Goal: Transaction & Acquisition: Purchase product/service

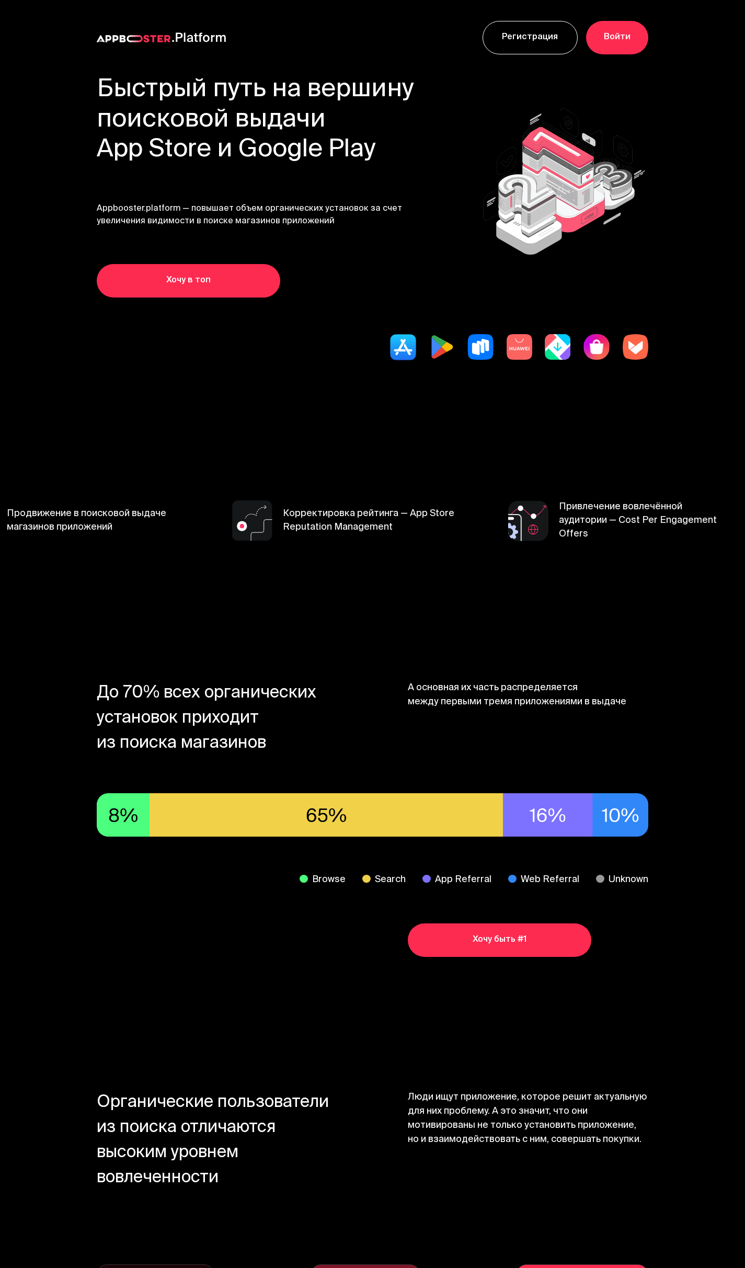
click at [227, 282] on link "Хочу в топ" at bounding box center [189, 280] width 184 height 33
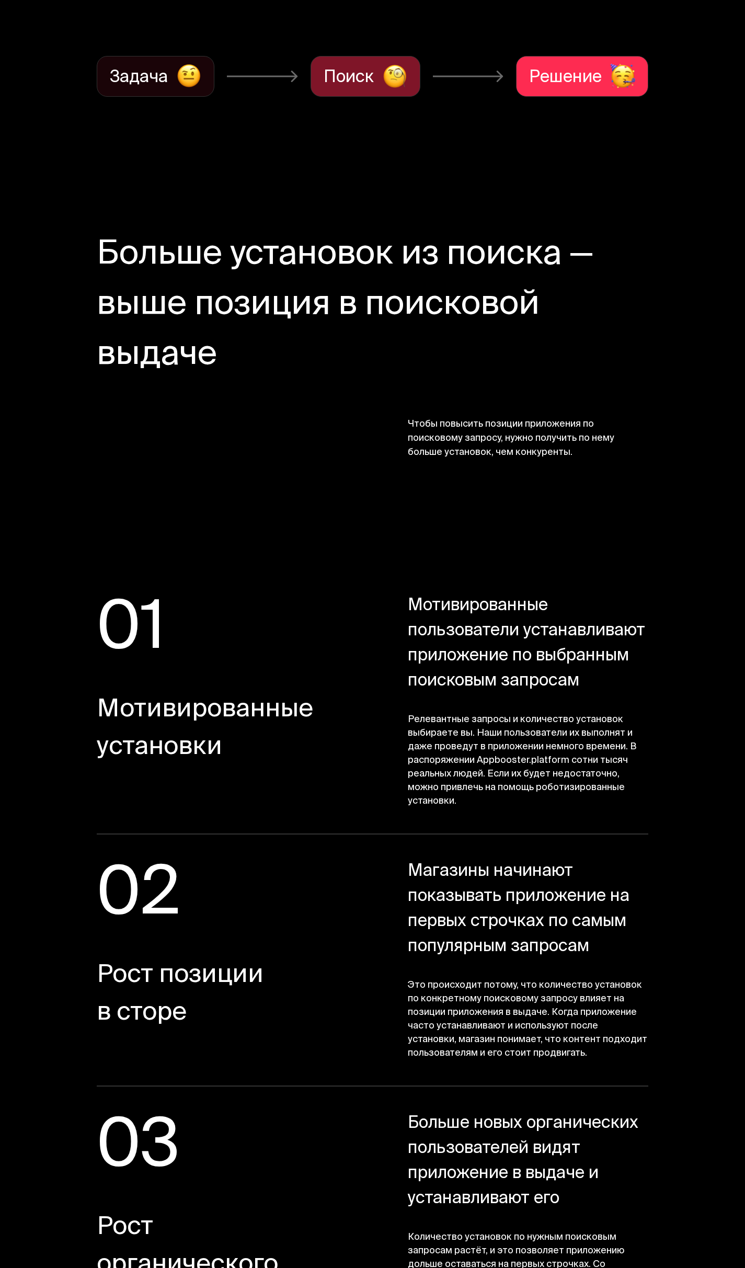
scroll to position [1307, 0]
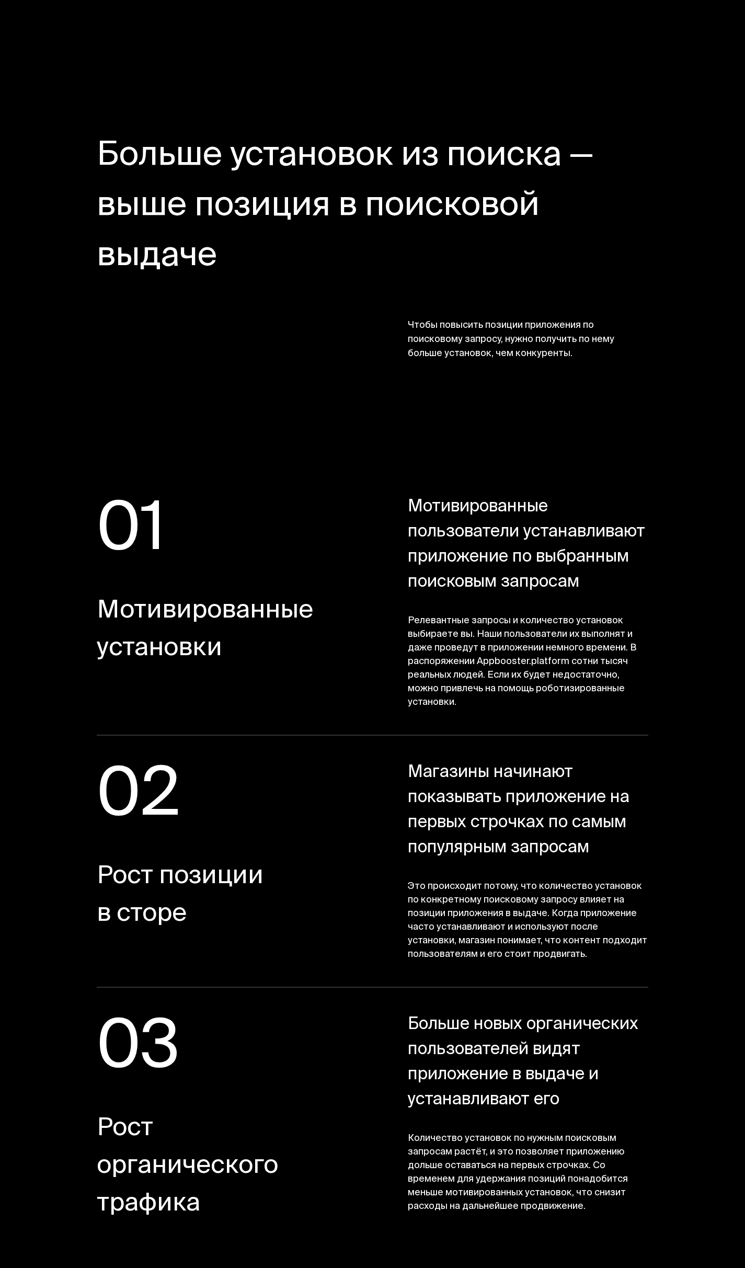
drag, startPoint x: 426, startPoint y: 524, endPoint x: 595, endPoint y: 595, distance: 183.0
click at [595, 595] on span "Мотивированные пользователи устанавливают приложение по выбранным поисковым зап…" at bounding box center [528, 545] width 240 height 100
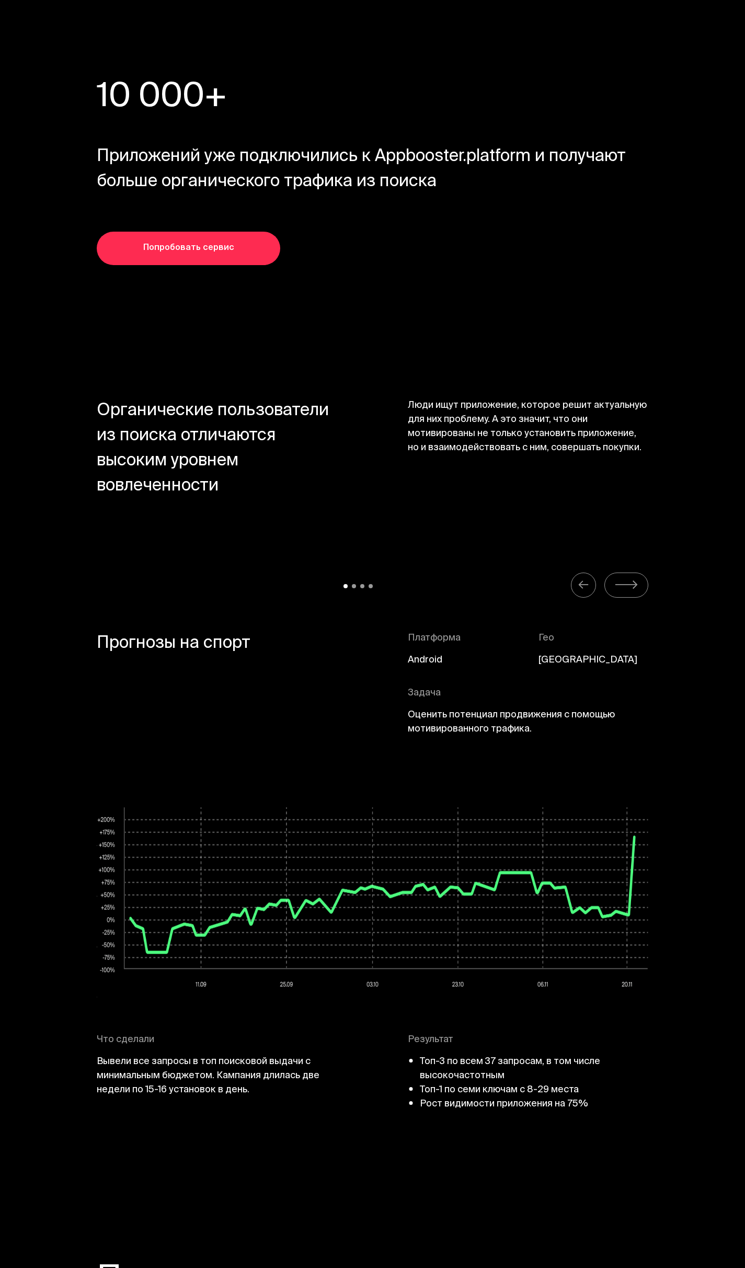
scroll to position [4496, 0]
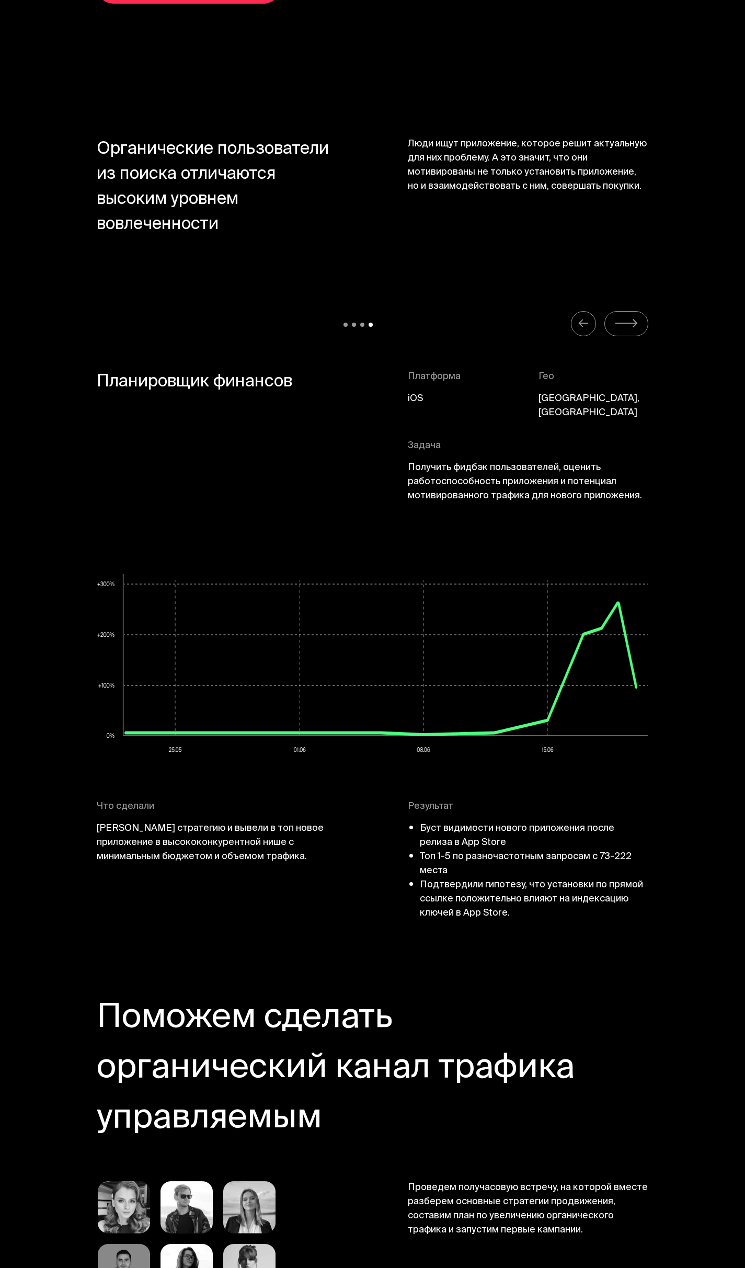
drag, startPoint x: 126, startPoint y: 330, endPoint x: 761, endPoint y: 348, distance: 635.0
click at [744, 348] on html "Регистрация Войти Обсудить персональные условия Связаться * Обязательные поля Б…" at bounding box center [372, 1228] width 745 height 11448
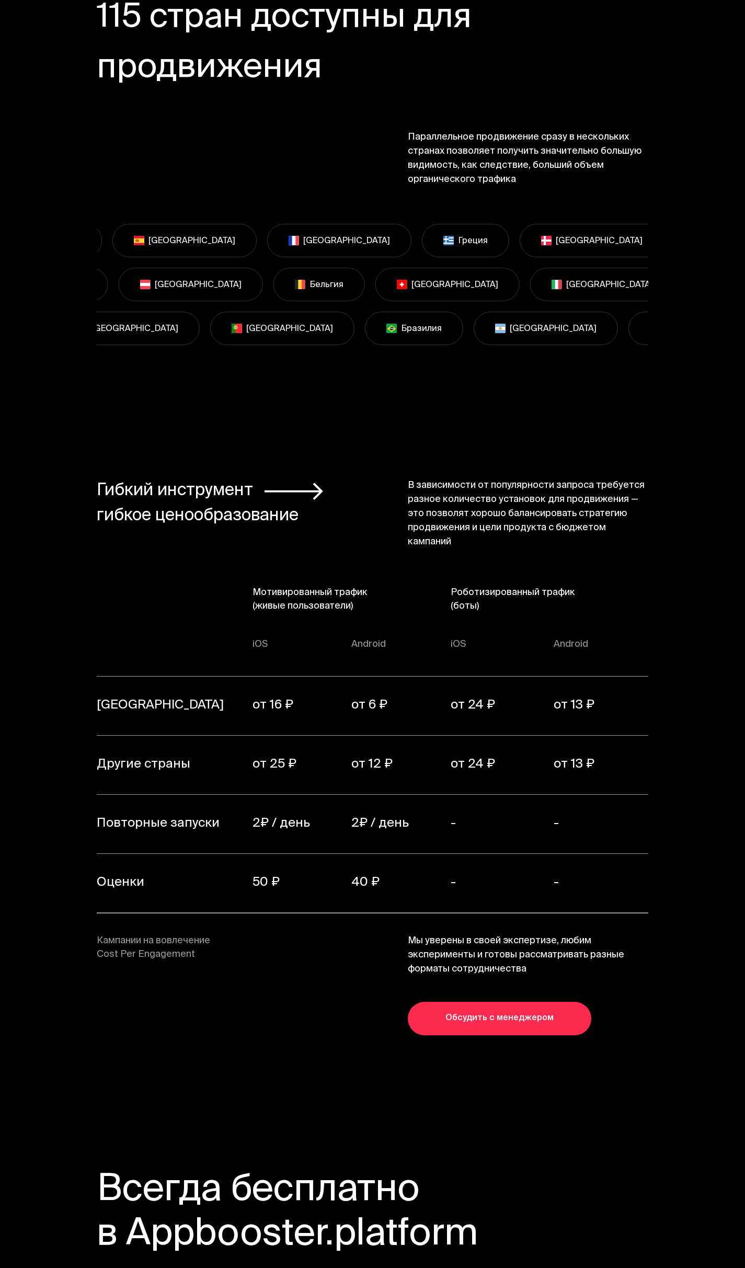
scroll to position [7058, 0]
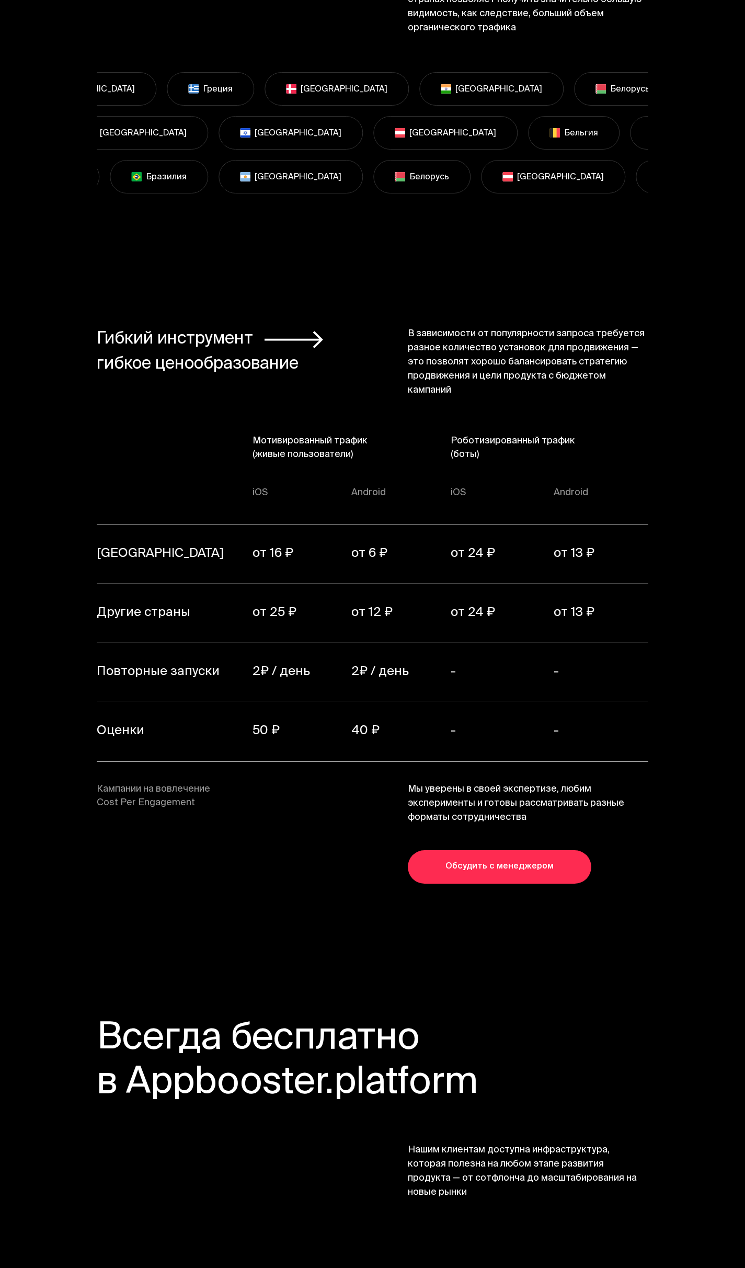
drag, startPoint x: 456, startPoint y: 258, endPoint x: 520, endPoint y: 316, distance: 86.2
click at [520, 327] on span "В зависимости от популярности запроса требуется разное количество установок для…" at bounding box center [528, 362] width 240 height 71
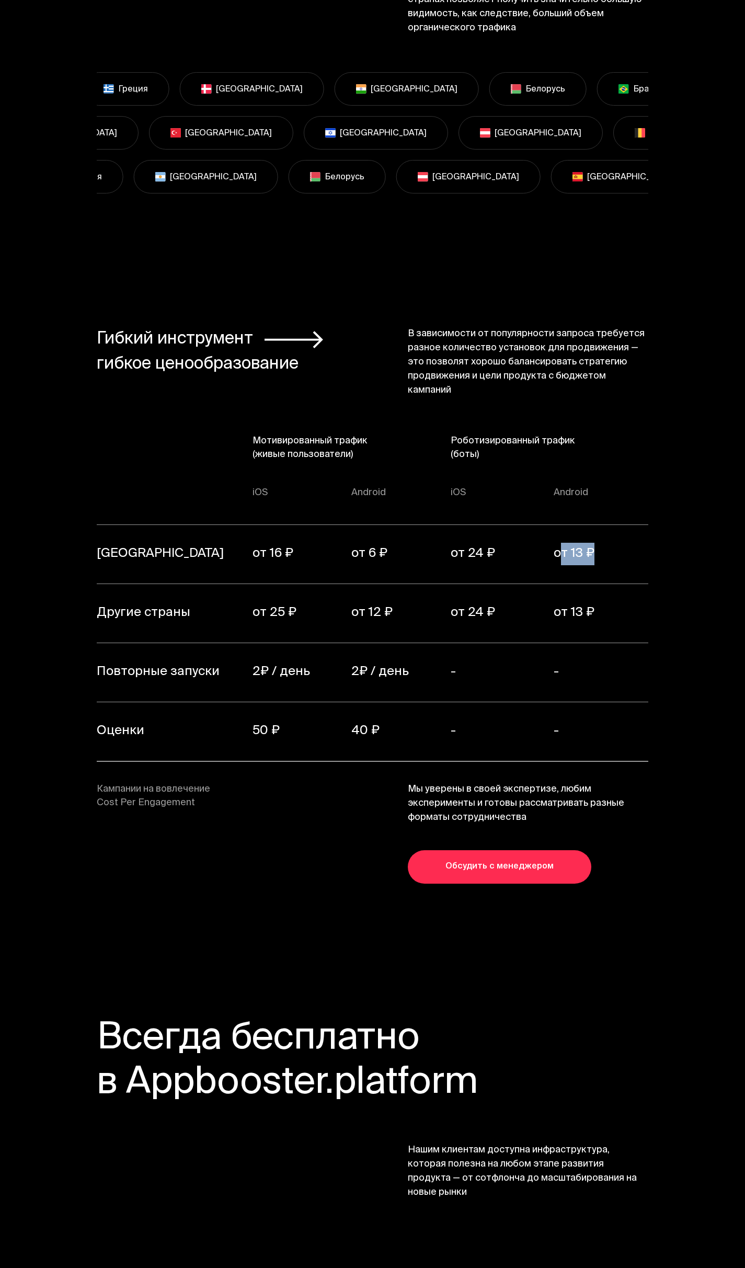
drag, startPoint x: 546, startPoint y: 490, endPoint x: 600, endPoint y: 485, distance: 54.2
click at [600, 525] on td "от 13 ₽" at bounding box center [601, 554] width 95 height 59
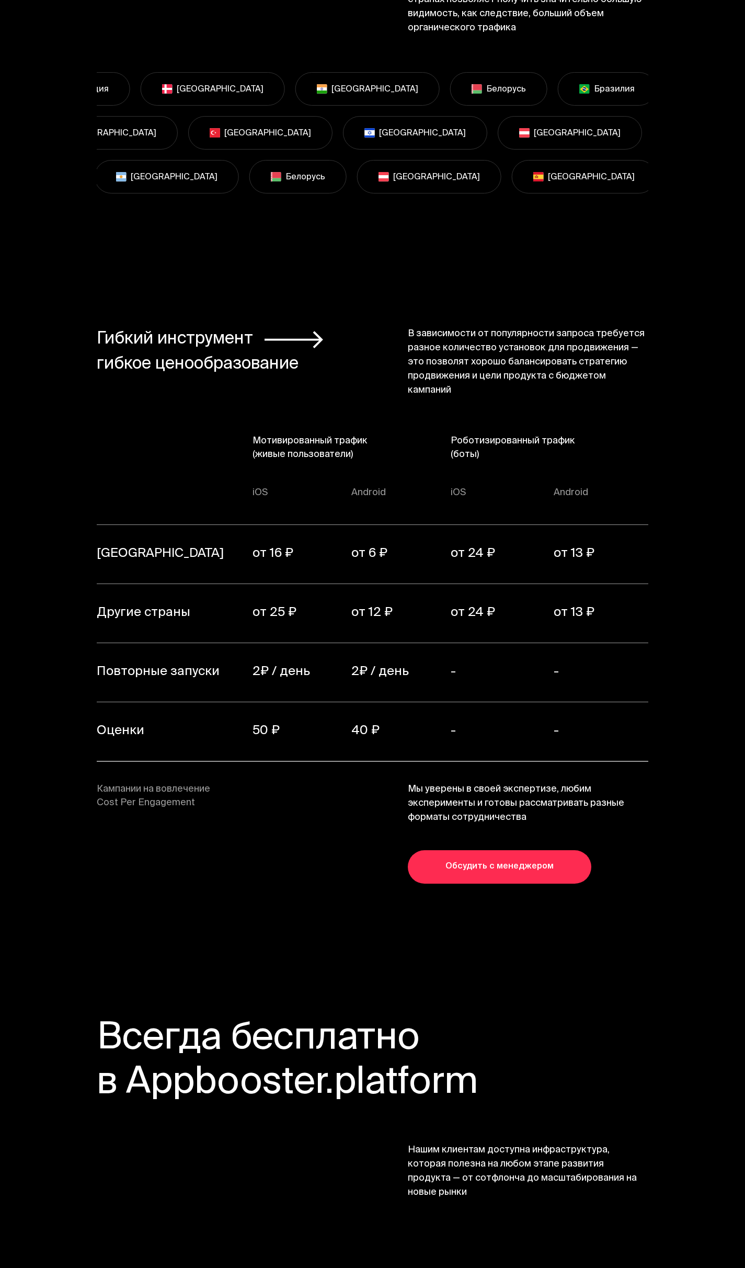
click at [394, 525] on td "от 6 ₽" at bounding box center [400, 554] width 99 height 59
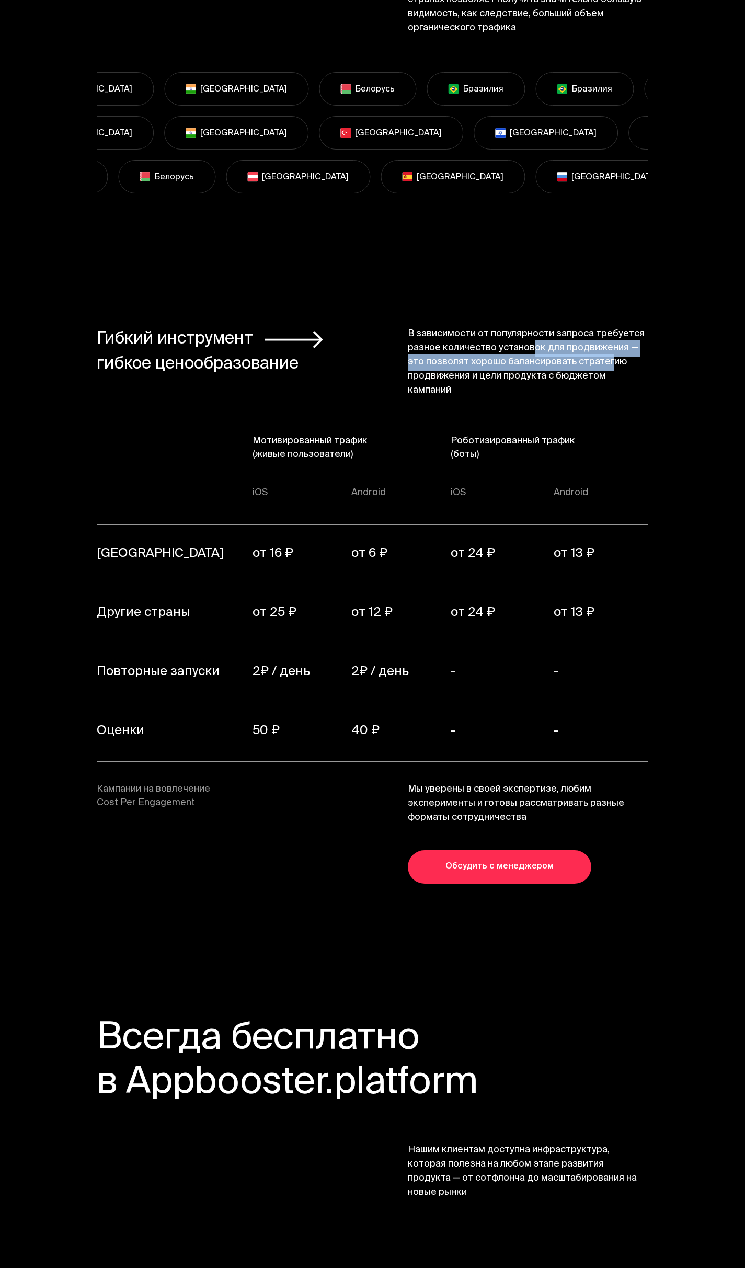
drag, startPoint x: 525, startPoint y: 268, endPoint x: 608, endPoint y: 285, distance: 84.8
click at [608, 327] on span "В зависимости от популярности запроса требуется разное количество установок для…" at bounding box center [528, 362] width 240 height 71
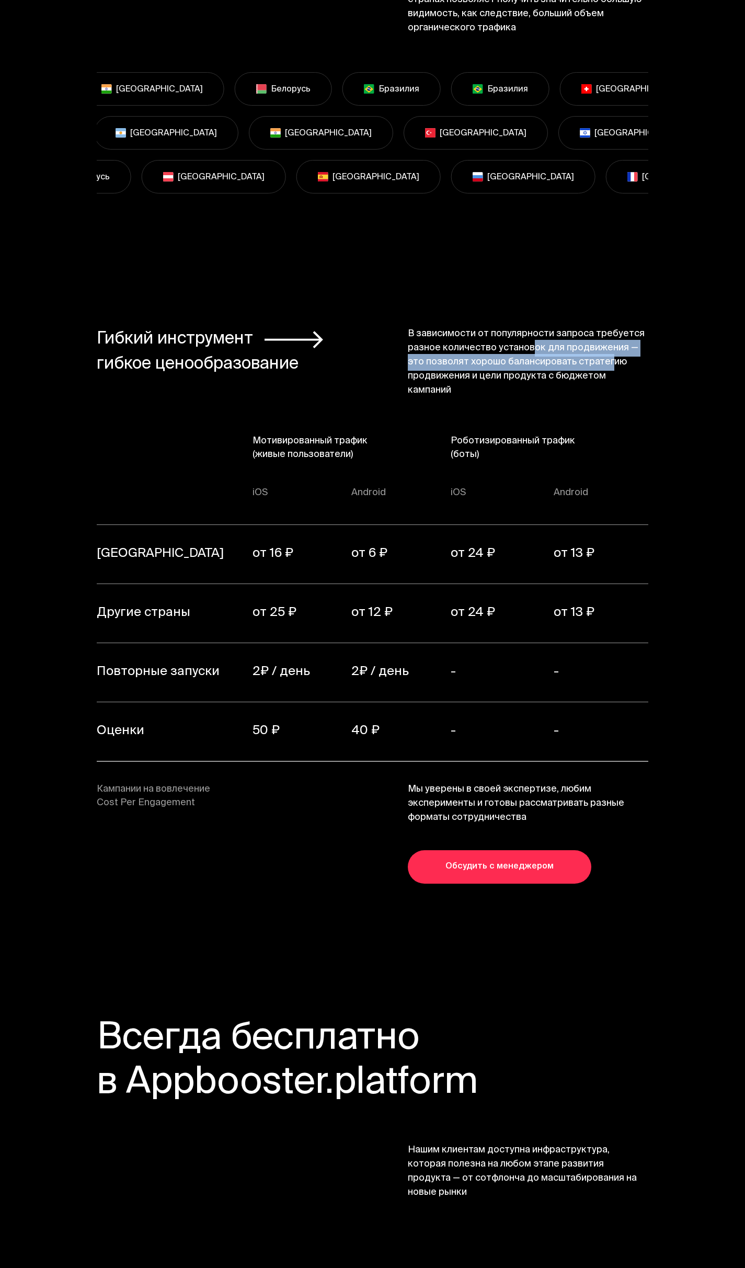
drag, startPoint x: 458, startPoint y: 716, endPoint x: 585, endPoint y: 744, distance: 129.6
click at [585, 783] on span "Мы уверены в своей экспертизе, любим эксперименты и готовы рассматривать разные…" at bounding box center [528, 804] width 240 height 42
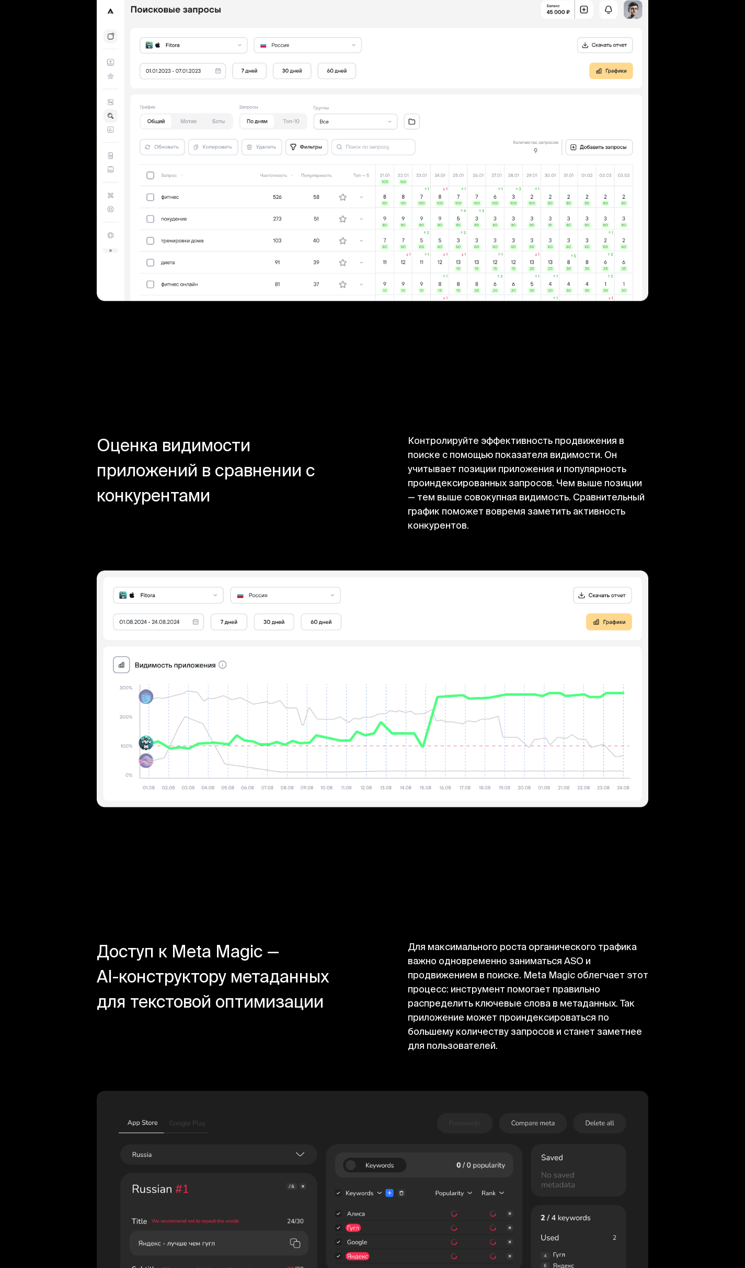
scroll to position [8888, 0]
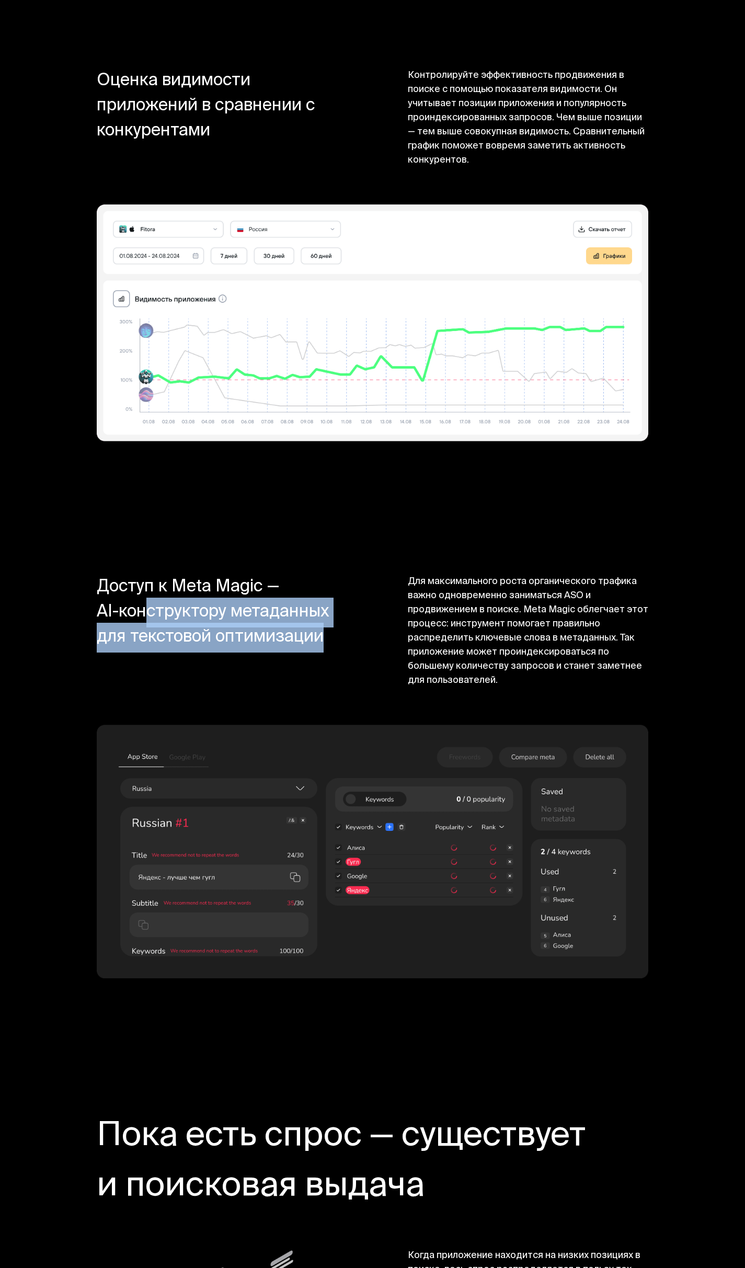
drag, startPoint x: 146, startPoint y: 536, endPoint x: 320, endPoint y: 551, distance: 174.2
click at [320, 575] on h4 "Доступ к Meta Magic — AI-конструктору метаданных для текстовой оптимизации" at bounding box center [217, 631] width 240 height 113
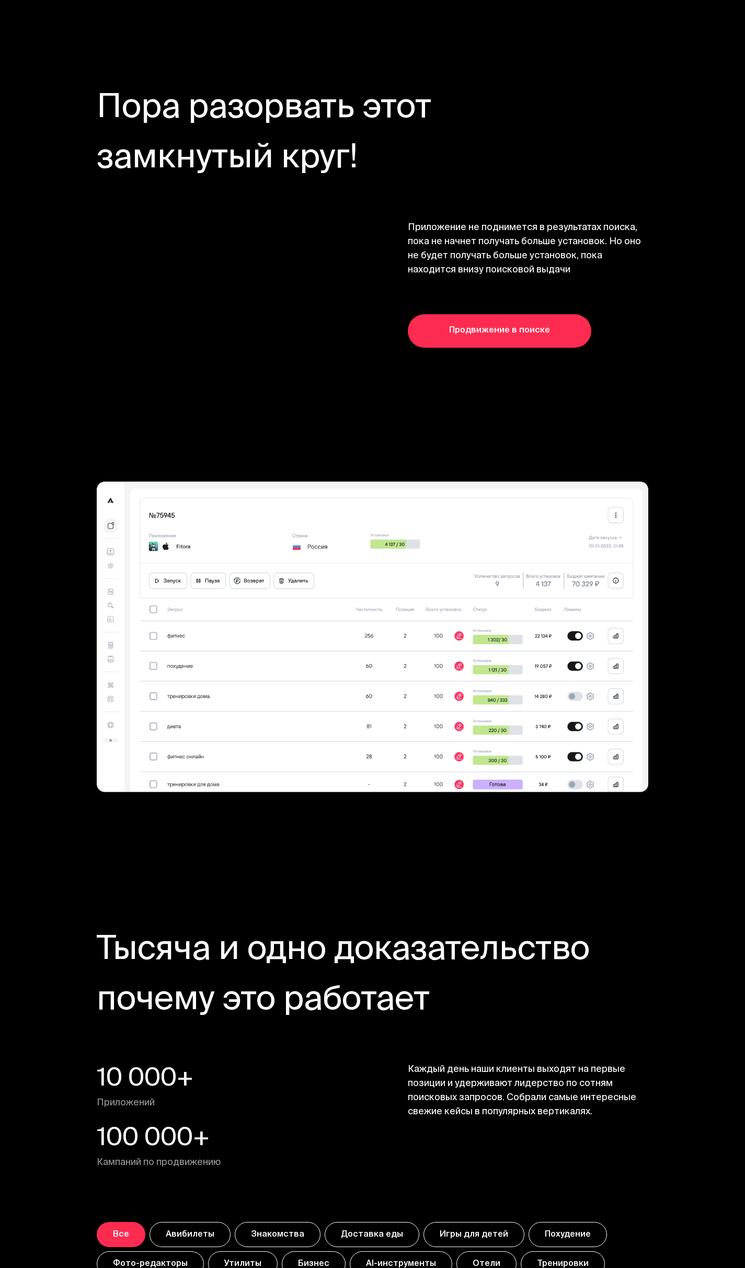
scroll to position [0, 0]
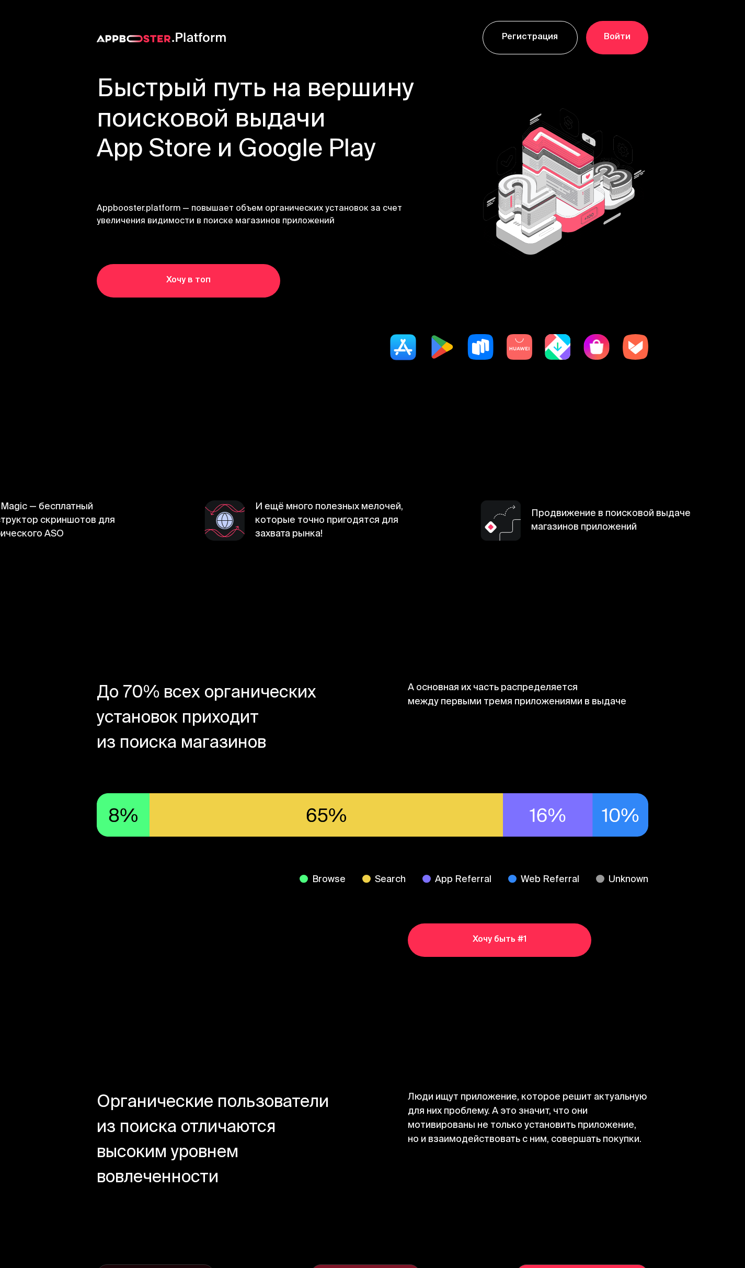
drag, startPoint x: 390, startPoint y: 679, endPoint x: 439, endPoint y: 211, distance: 471.0
click at [541, 25] on link "Регистрация" at bounding box center [530, 37] width 95 height 33
click at [536, 30] on link "Регистрация" at bounding box center [530, 37] width 95 height 33
